Goal: Information Seeking & Learning: Check status

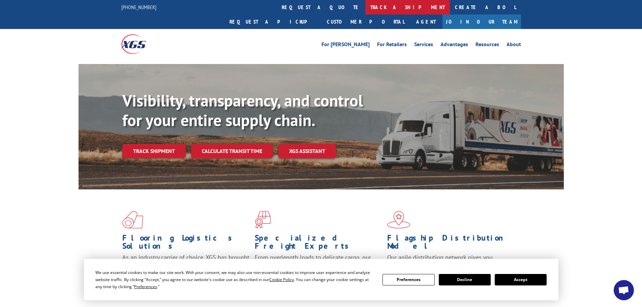
click at [365, 10] on link "track a shipment" at bounding box center [407, 7] width 85 height 14
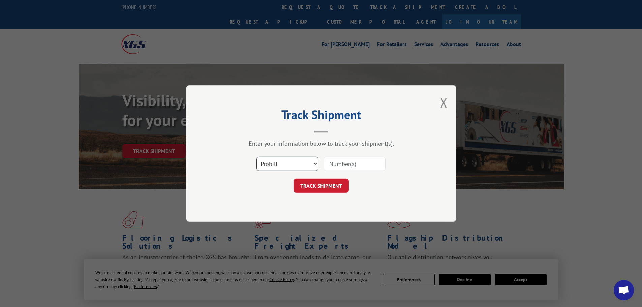
click at [294, 167] on select "Select category... Probill BOL PO" at bounding box center [287, 164] width 62 height 14
select select "po"
click at [256, 157] on select "Select category... Probill BOL PO" at bounding box center [287, 164] width 62 height 14
click at [365, 168] on input at bounding box center [354, 164] width 62 height 14
paste input "87536878"
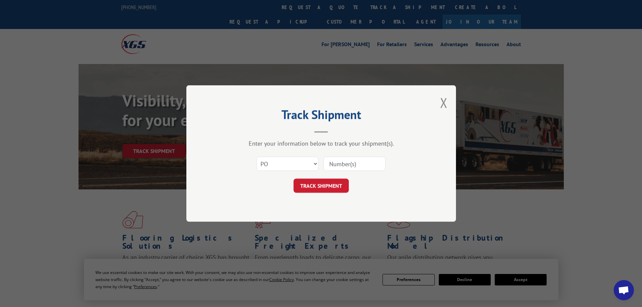
type input "87536878"
click button "TRACK SHIPMENT" at bounding box center [320, 186] width 55 height 14
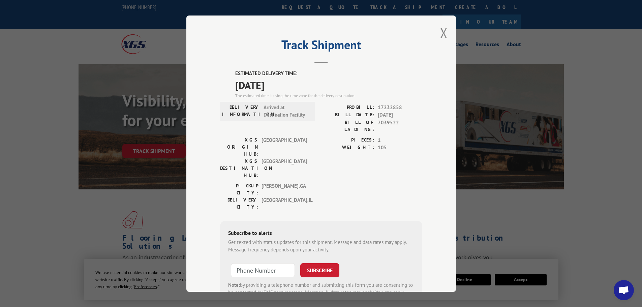
drag, startPoint x: 236, startPoint y: 89, endPoint x: 286, endPoint y: 79, distance: 50.7
click at [286, 79] on span "[DATE]" at bounding box center [328, 84] width 187 height 15
click at [333, 119] on label "BILL OF LADING:" at bounding box center [347, 126] width 53 height 14
click at [443, 38] on button "Close modal" at bounding box center [443, 33] width 7 height 18
